Goal: Check status: Check status

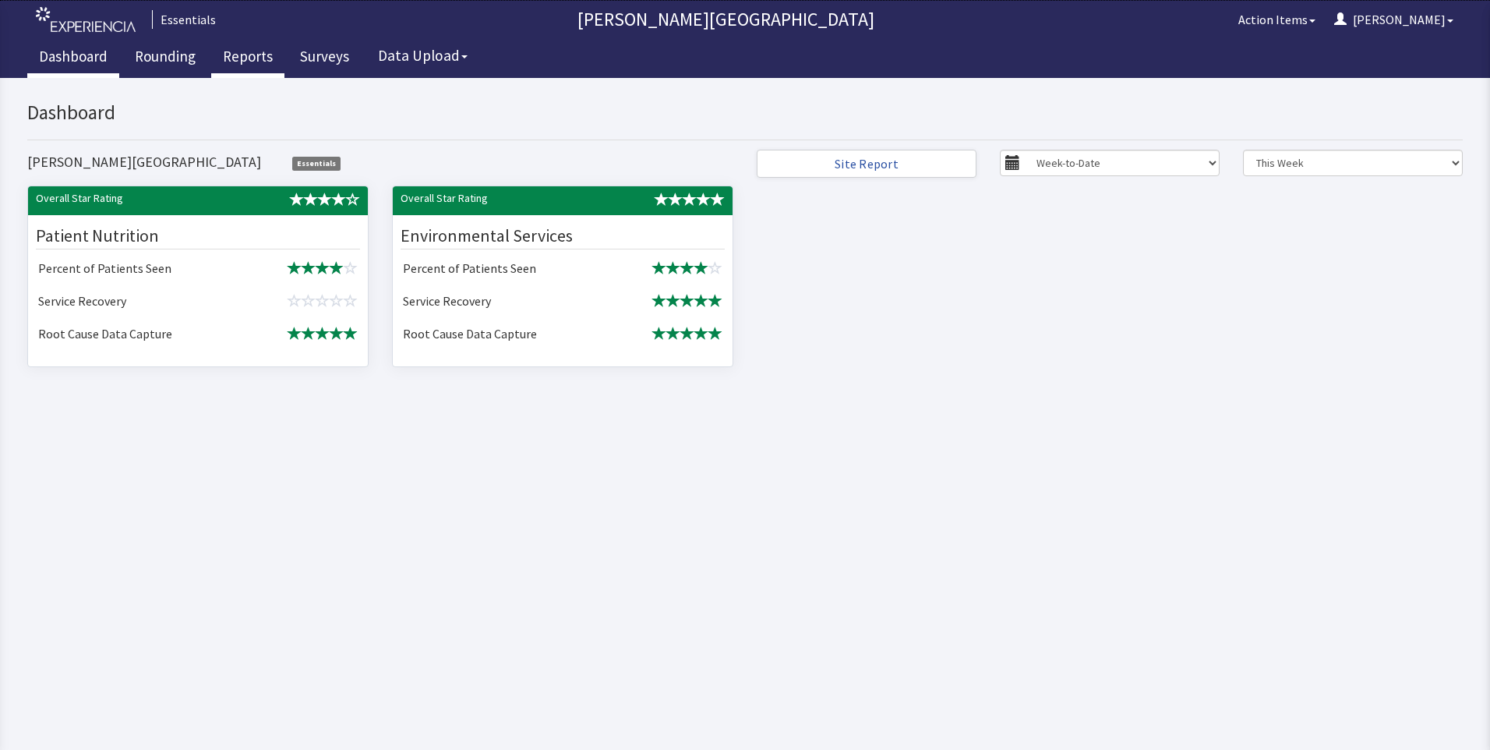
click at [217, 55] on link "Reports" at bounding box center [247, 58] width 73 height 39
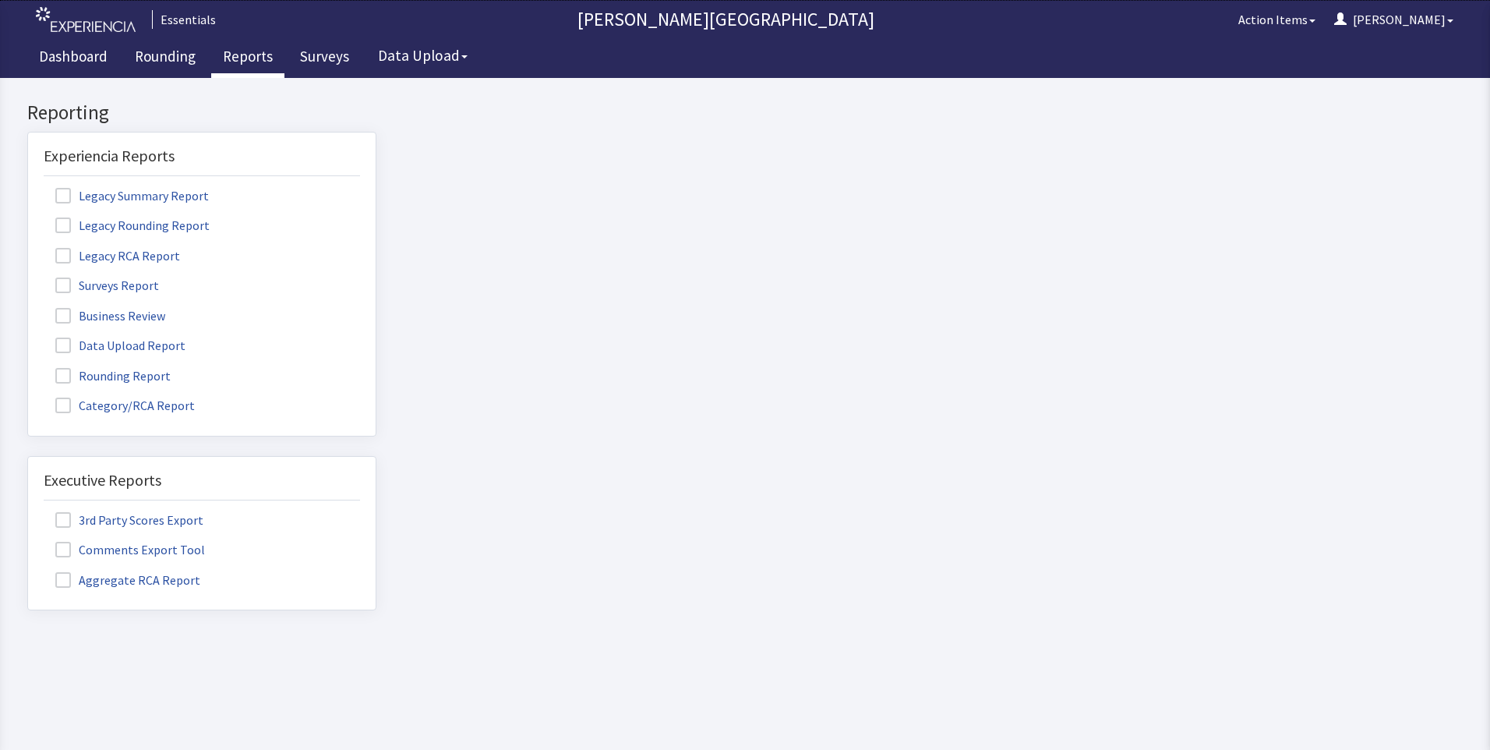
click at [58, 376] on span at bounding box center [63, 376] width 16 height 16
click at [28, 367] on input "Rounding Report" at bounding box center [28, 367] width 0 height 0
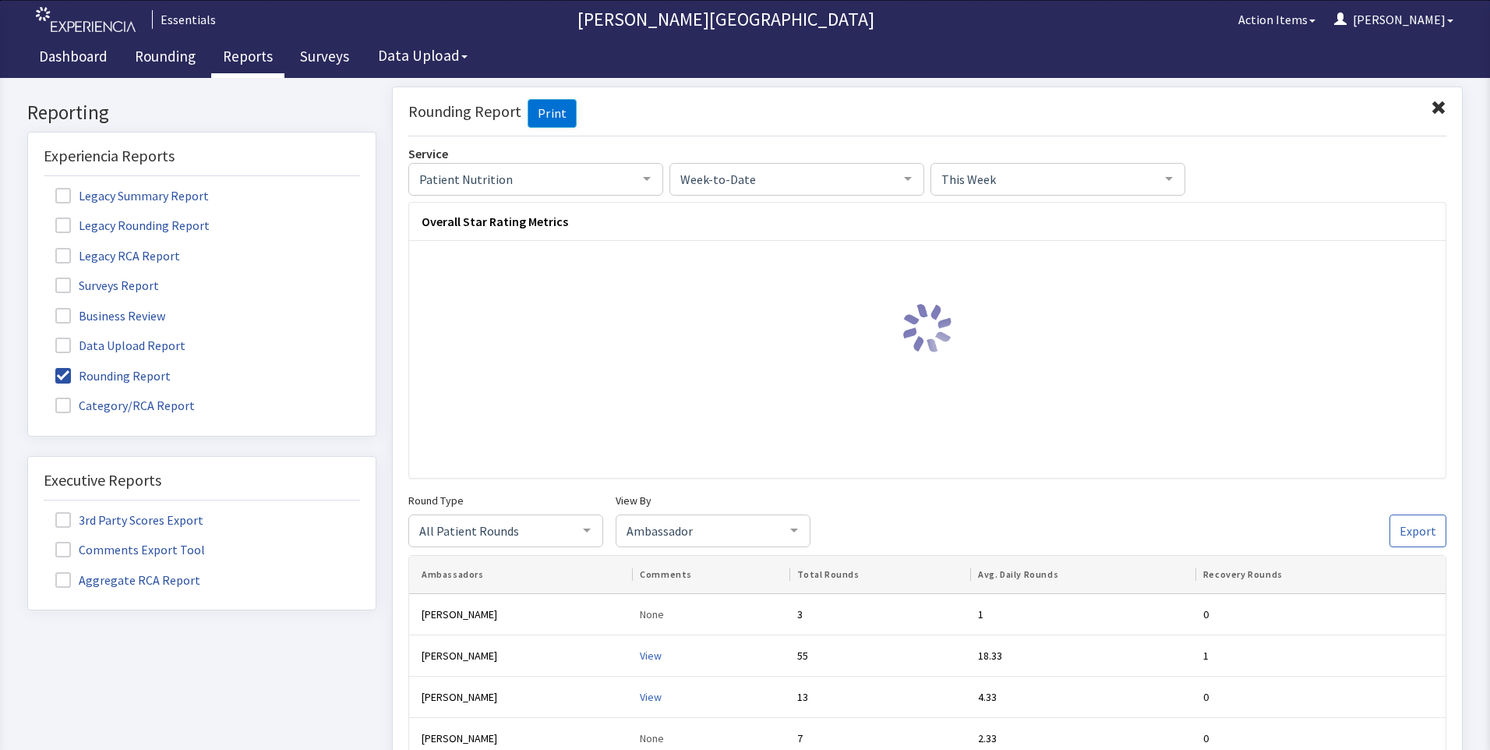
click at [887, 175] on span "Week-to-Date" at bounding box center [785, 177] width 216 height 17
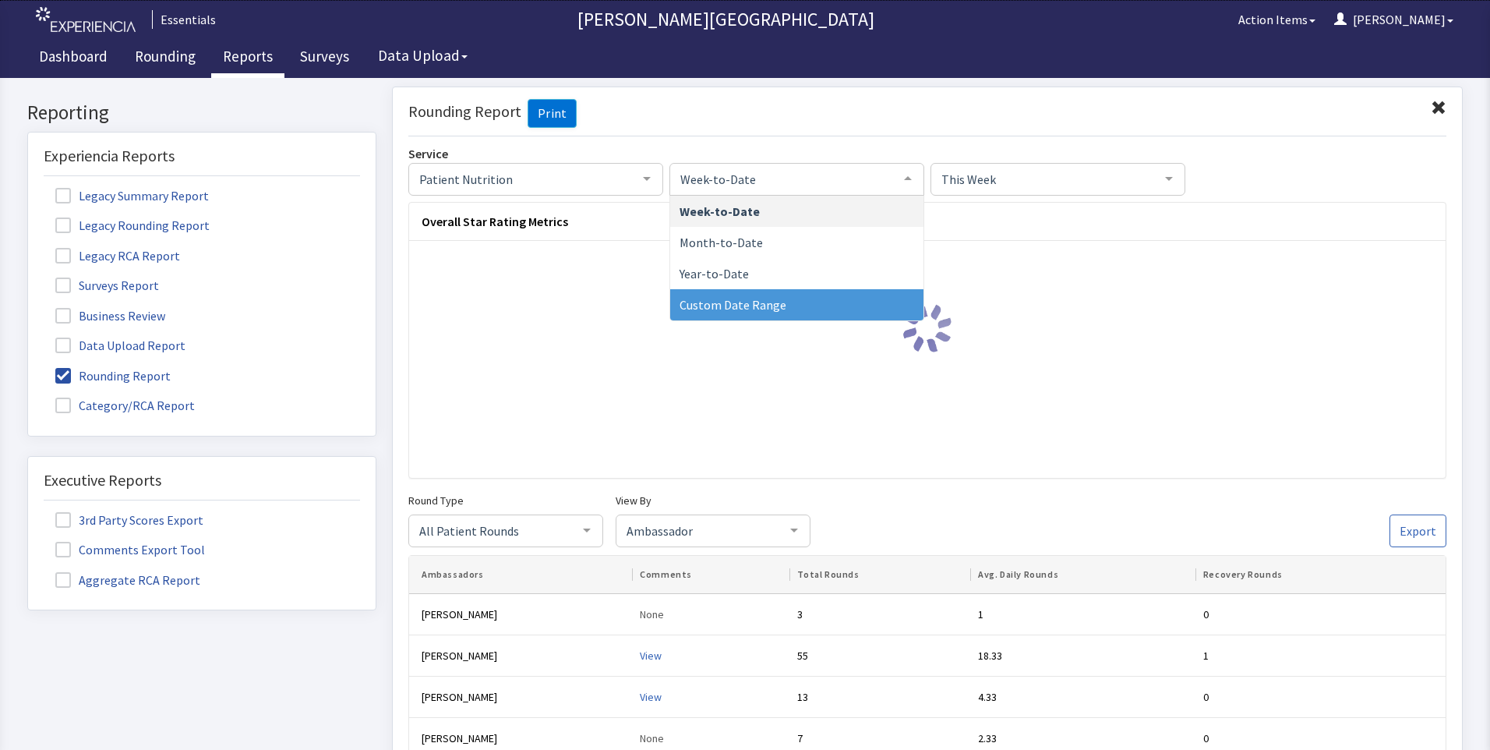
click at [715, 305] on span "Custom Date Range" at bounding box center [733, 304] width 107 height 16
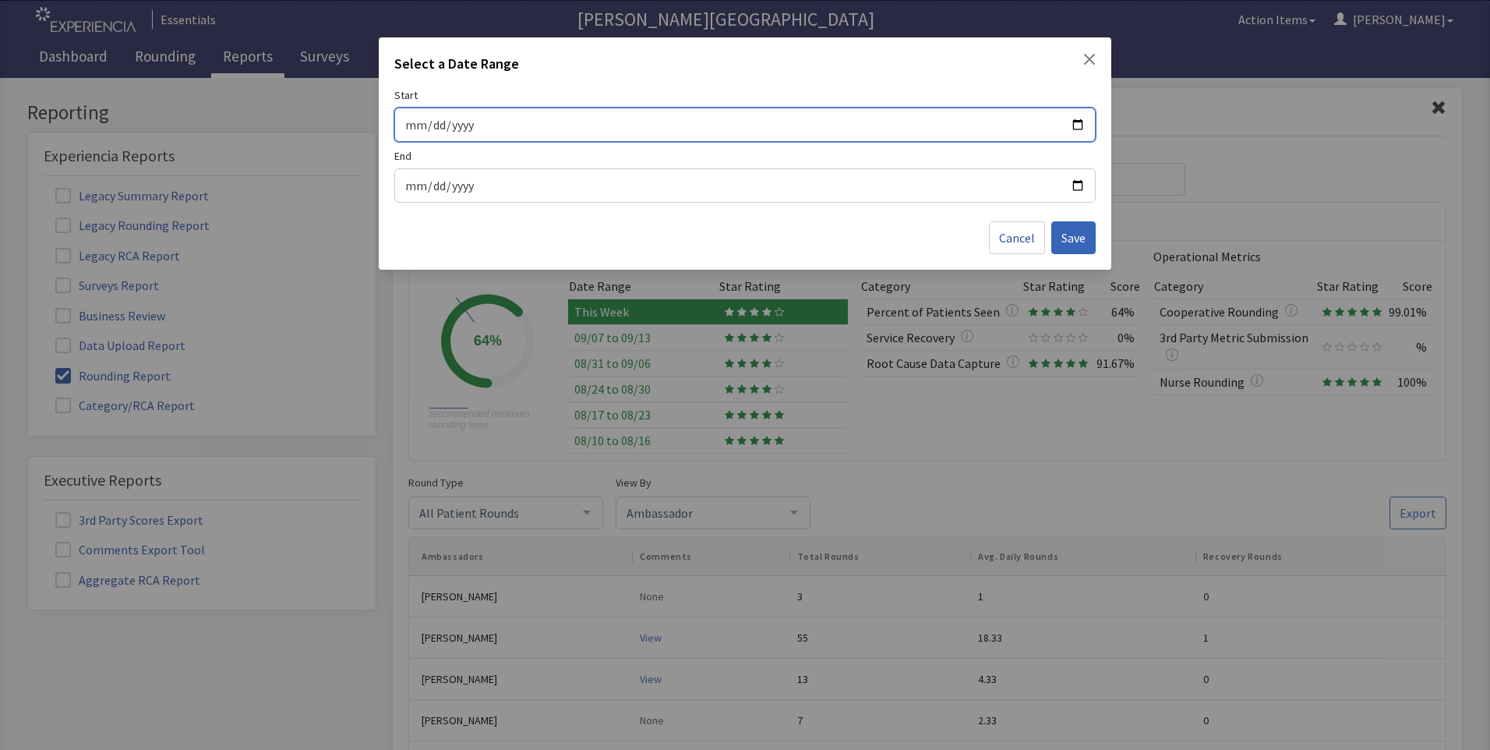
click at [1077, 126] on input "Start" at bounding box center [745, 125] width 681 height 20
type input "[DATE]"
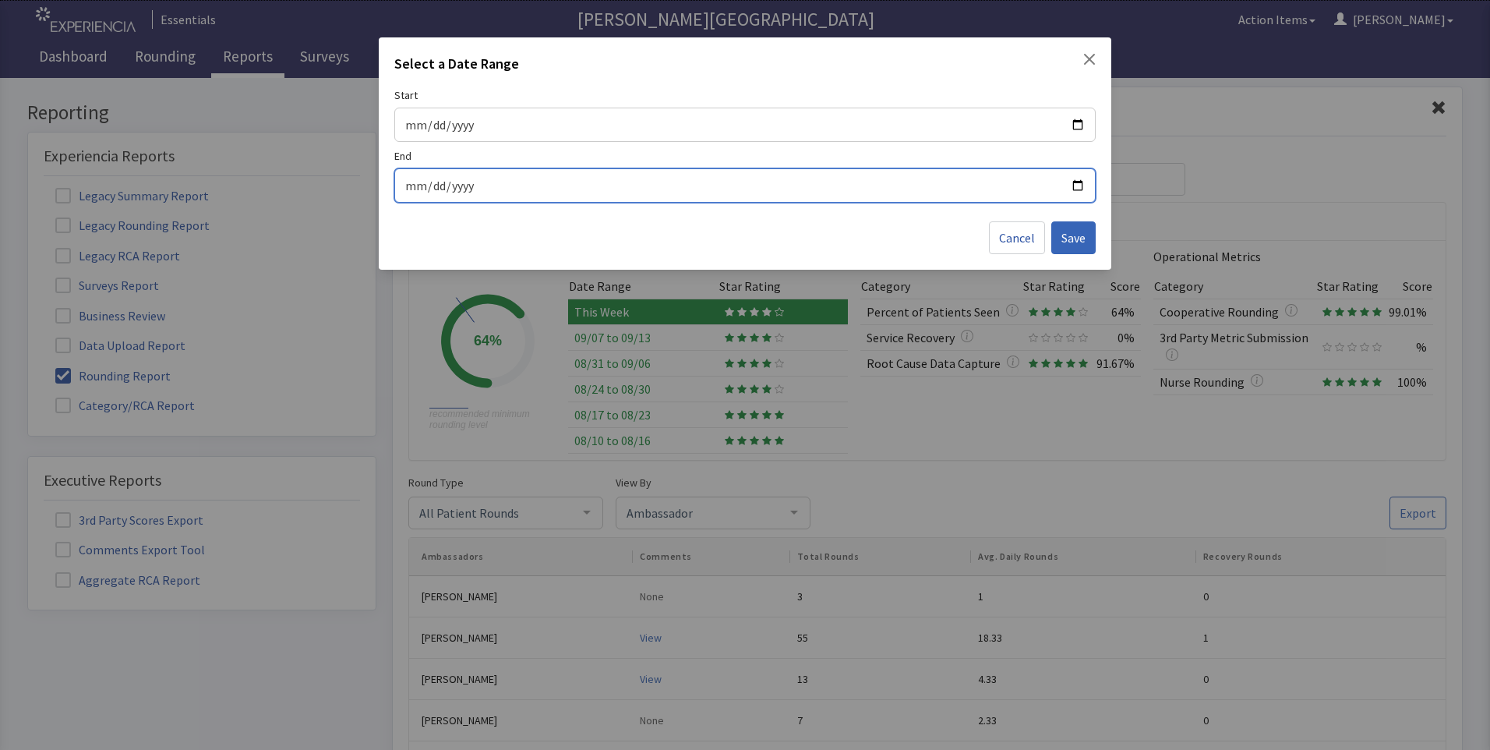
click at [1078, 184] on input "End" at bounding box center [745, 185] width 681 height 20
type input "[DATE]"
click at [1066, 230] on span "Save" at bounding box center [1074, 237] width 24 height 19
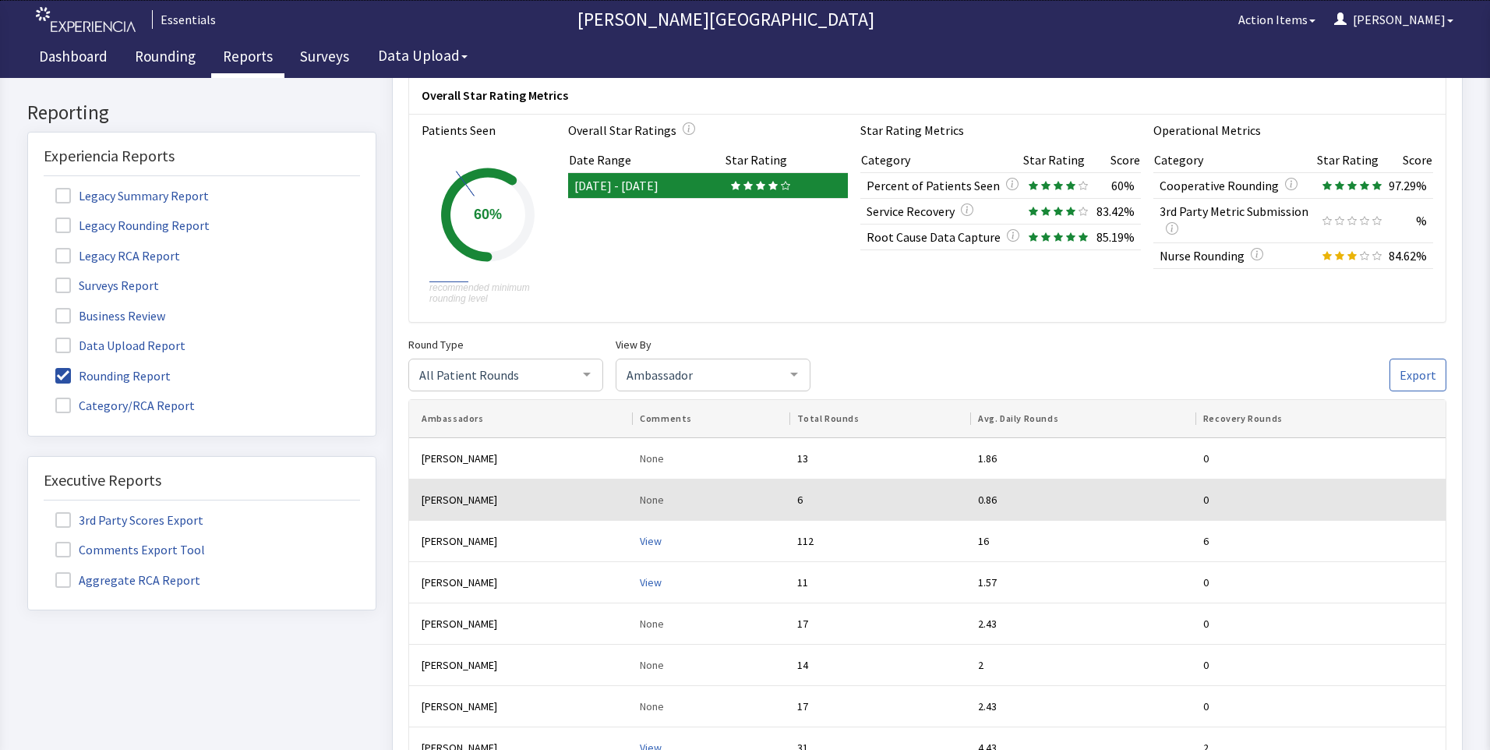
scroll to position [234, 0]
